Goal: Task Accomplishment & Management: Manage account settings

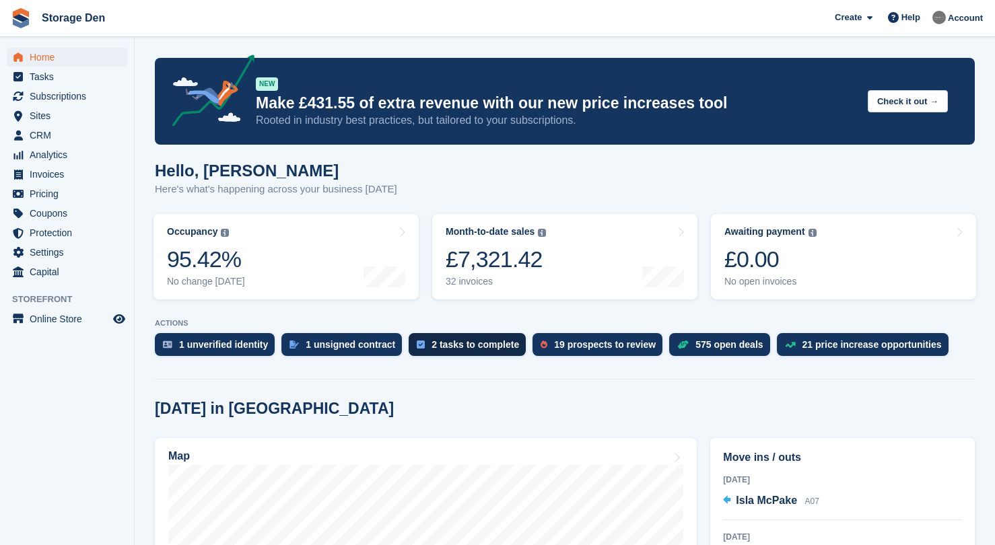
scroll to position [324, 0]
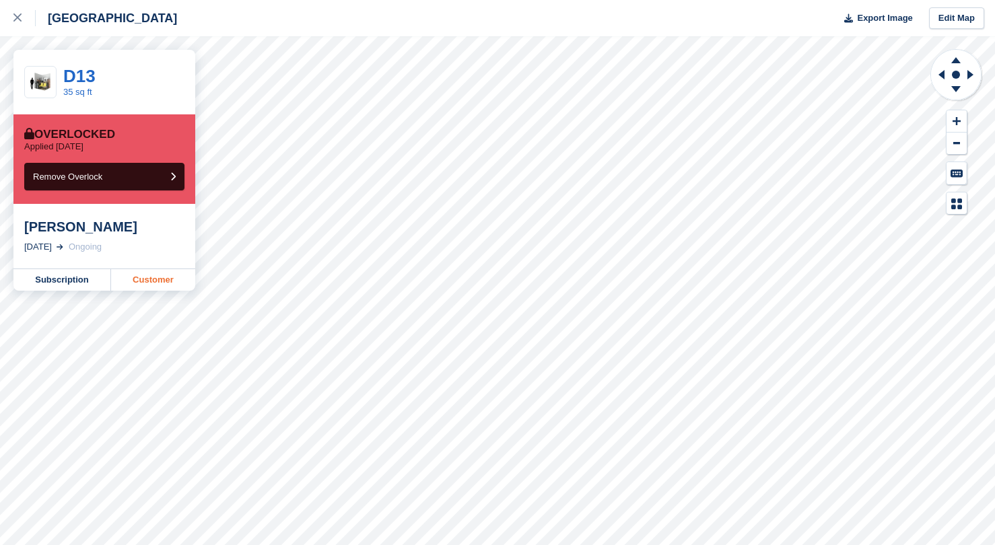
click at [190, 273] on link "Customer" at bounding box center [153, 280] width 84 height 22
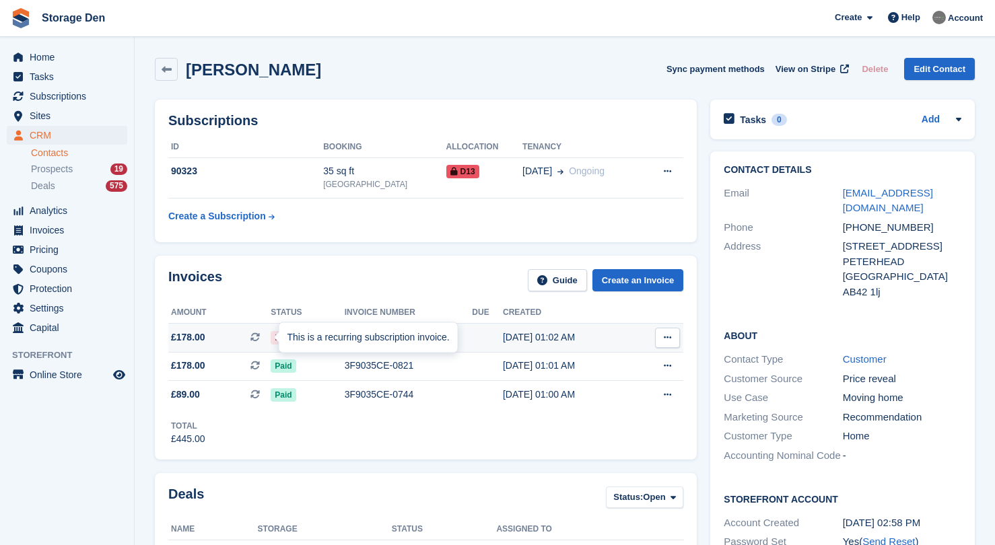
click at [217, 338] on span "£178.00 This is a recurring subscription invoice. This is a recurring subscript…" at bounding box center [219, 338] width 102 height 14
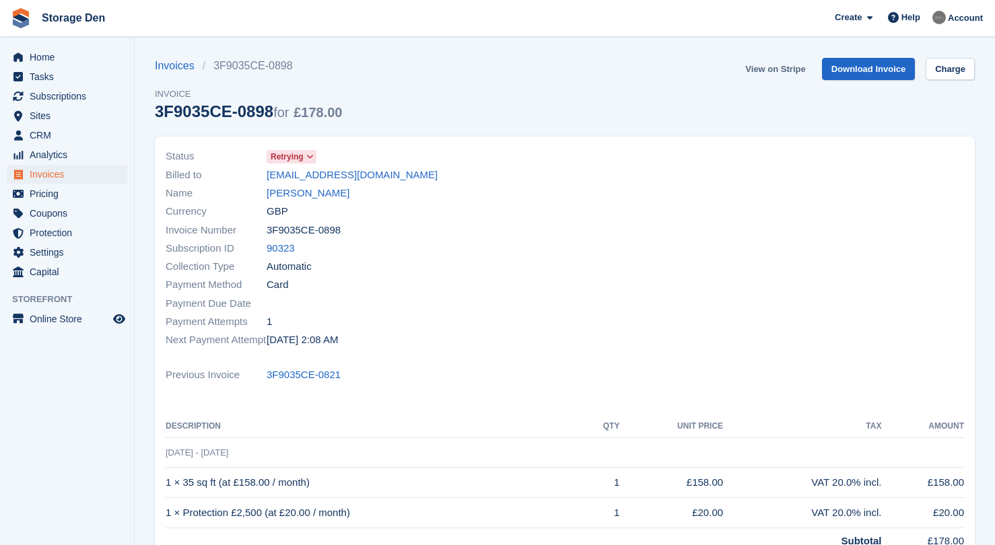
click at [792, 69] on link "View on Stripe" at bounding box center [775, 69] width 71 height 22
